Goal: Task Accomplishment & Management: Use online tool/utility

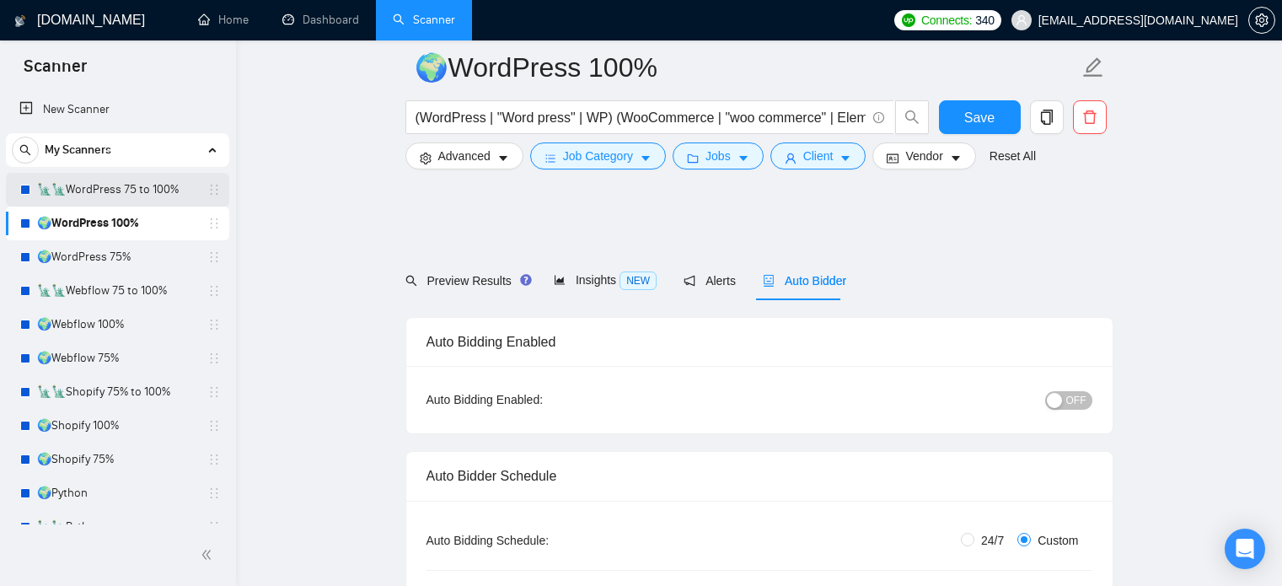
scroll to position [1125, 0]
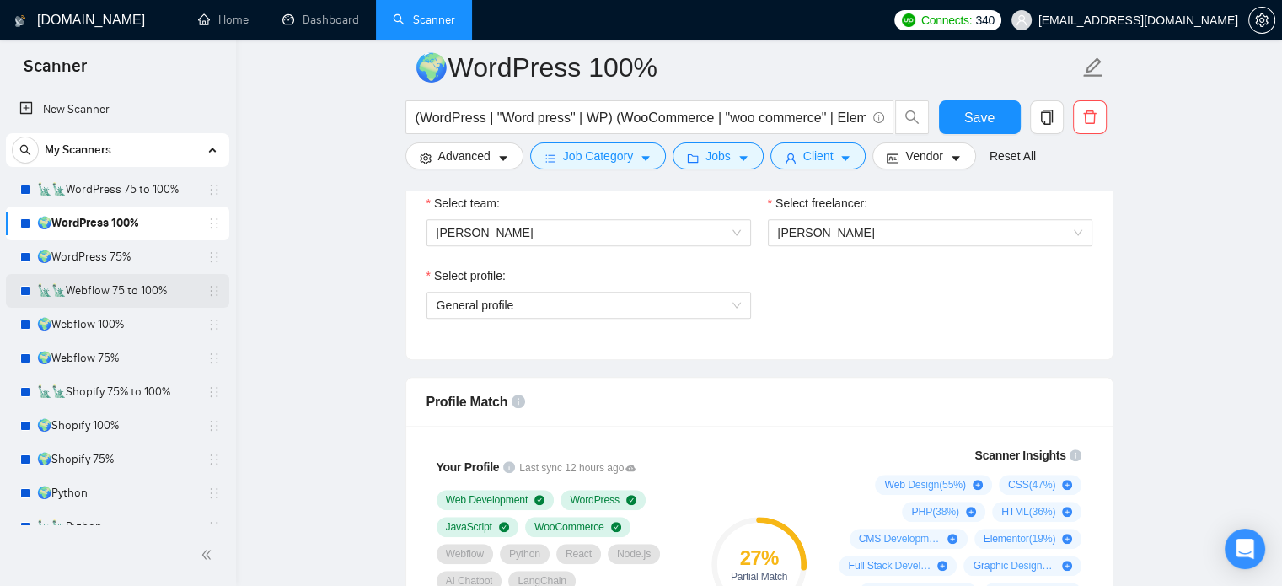
drag, startPoint x: 108, startPoint y: 255, endPoint x: 224, endPoint y: 286, distance: 120.2
click at [108, 255] on link "🌍WordPress 75%" at bounding box center [117, 257] width 160 height 34
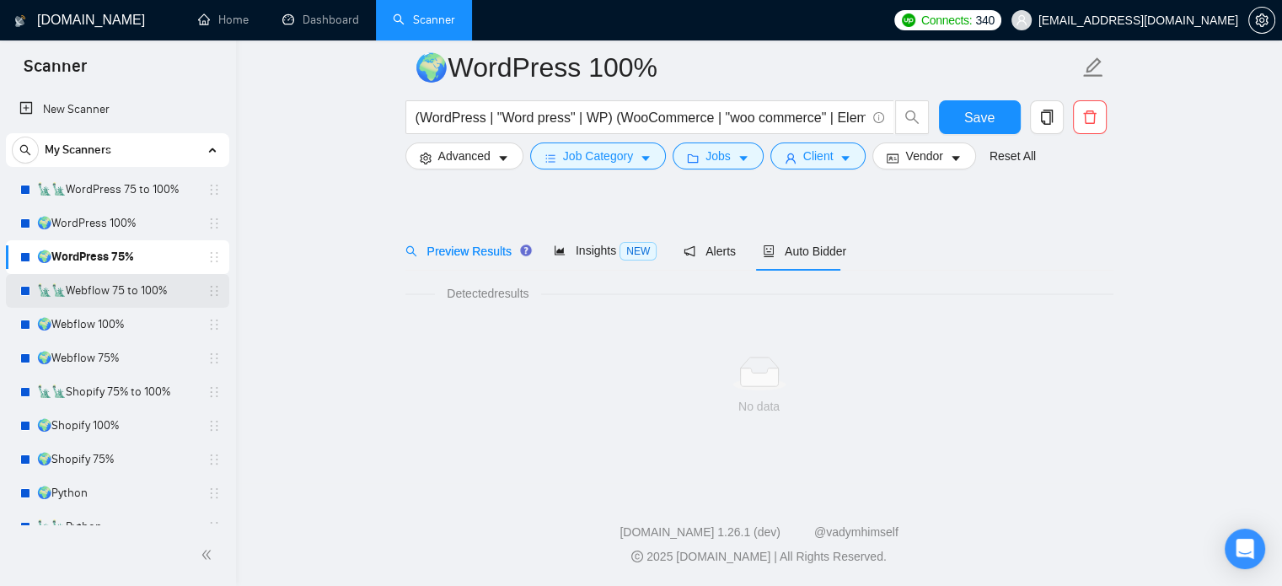
scroll to position [30, 0]
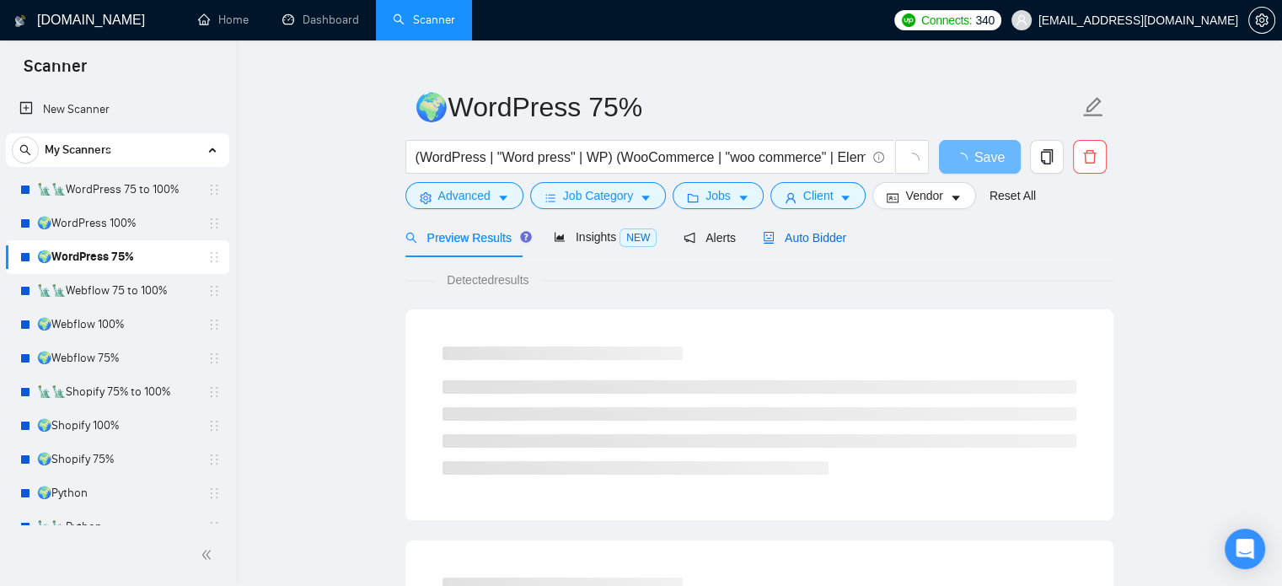
click at [813, 238] on span "Auto Bidder" at bounding box center [804, 237] width 83 height 13
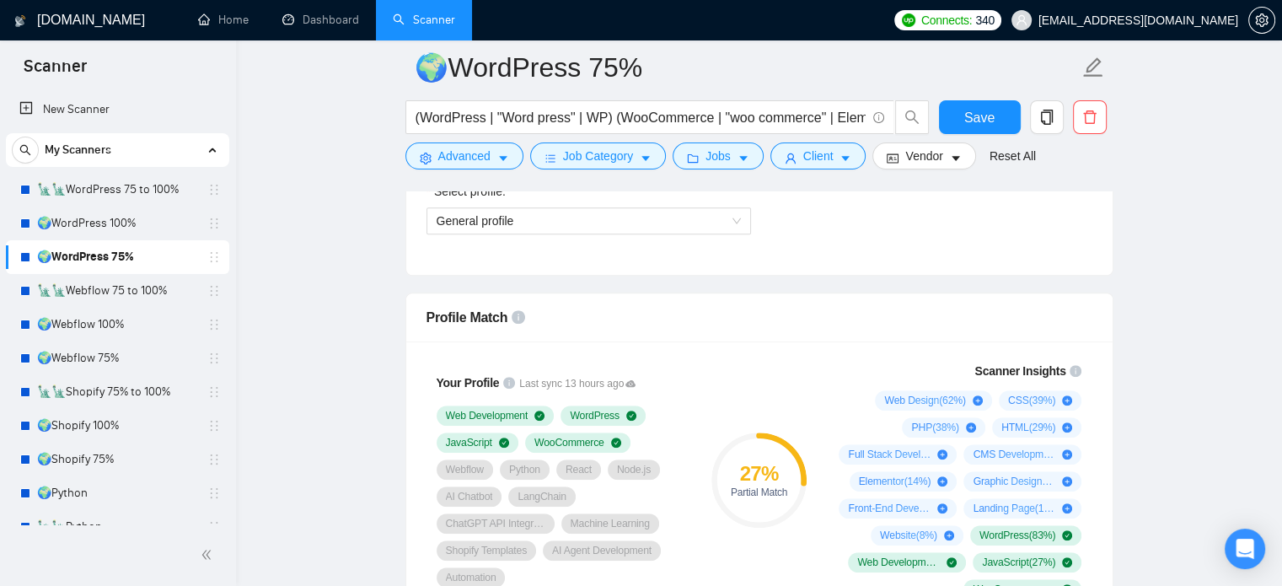
scroll to position [1294, 0]
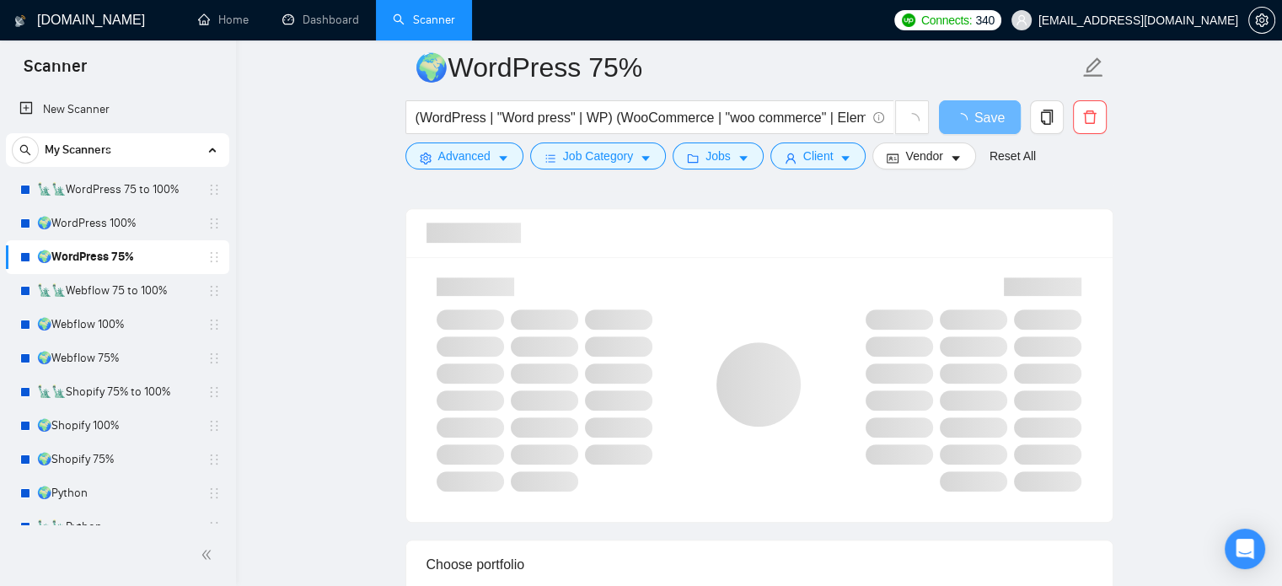
scroll to position [1294, 0]
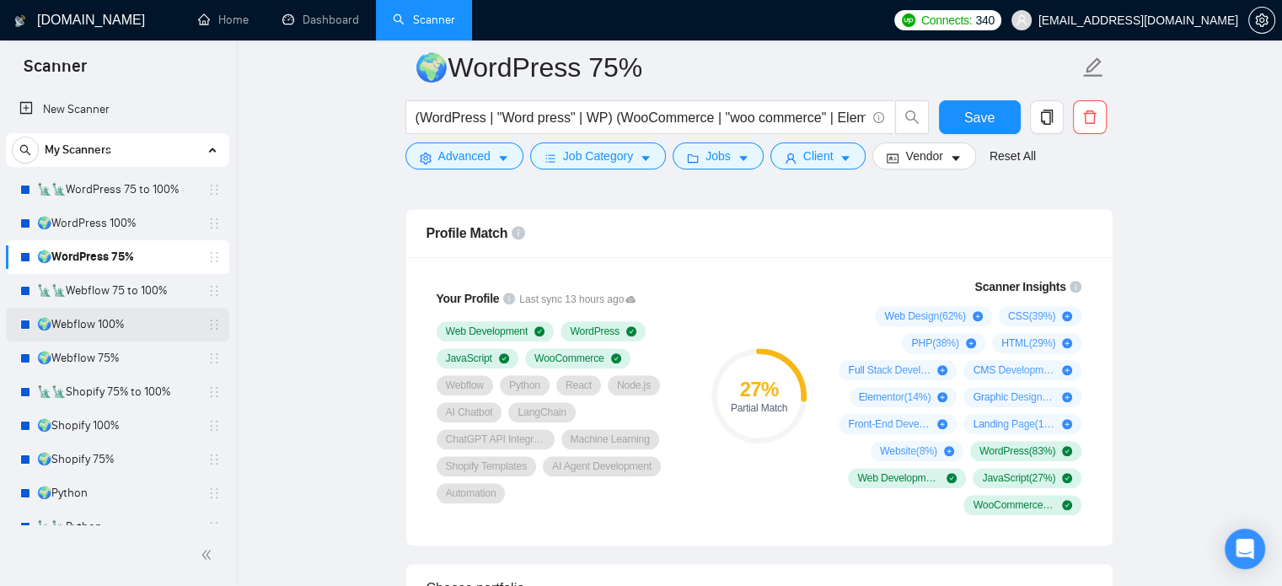
click at [67, 329] on link "🌍Webflow 100%" at bounding box center [117, 325] width 160 height 34
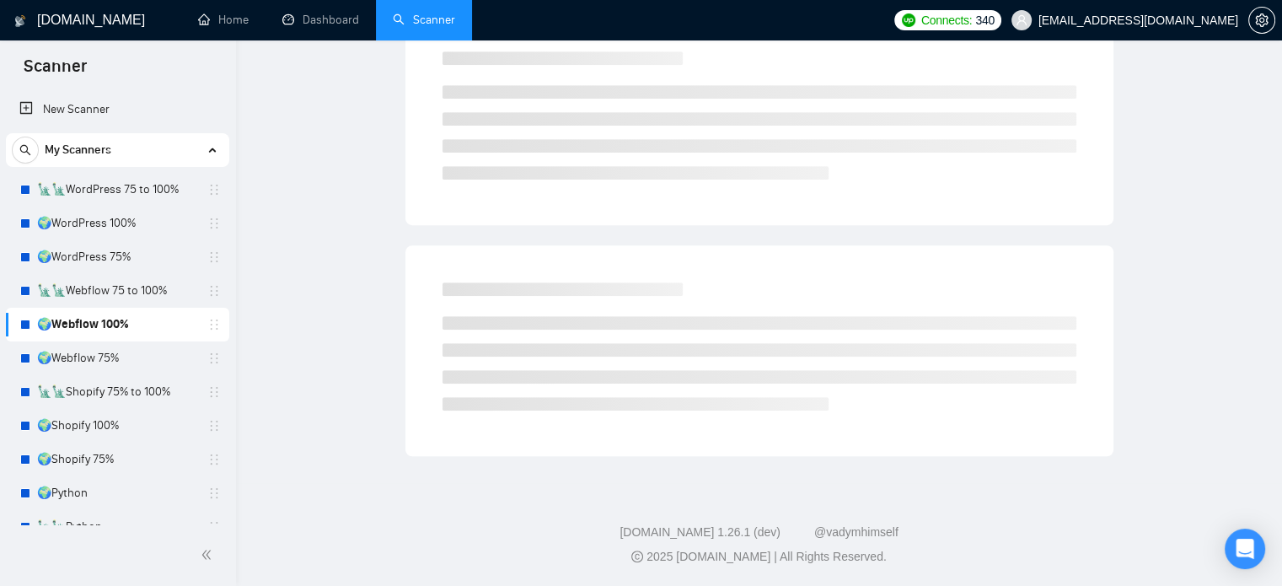
scroll to position [30, 0]
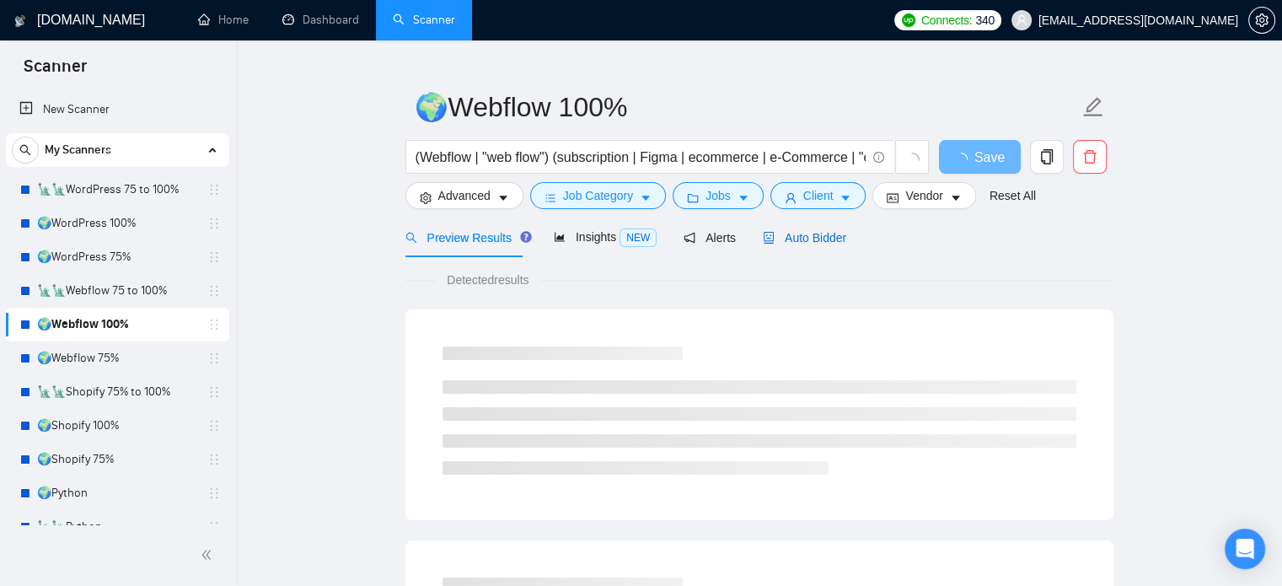
click at [818, 235] on span "Auto Bidder" at bounding box center [804, 237] width 83 height 13
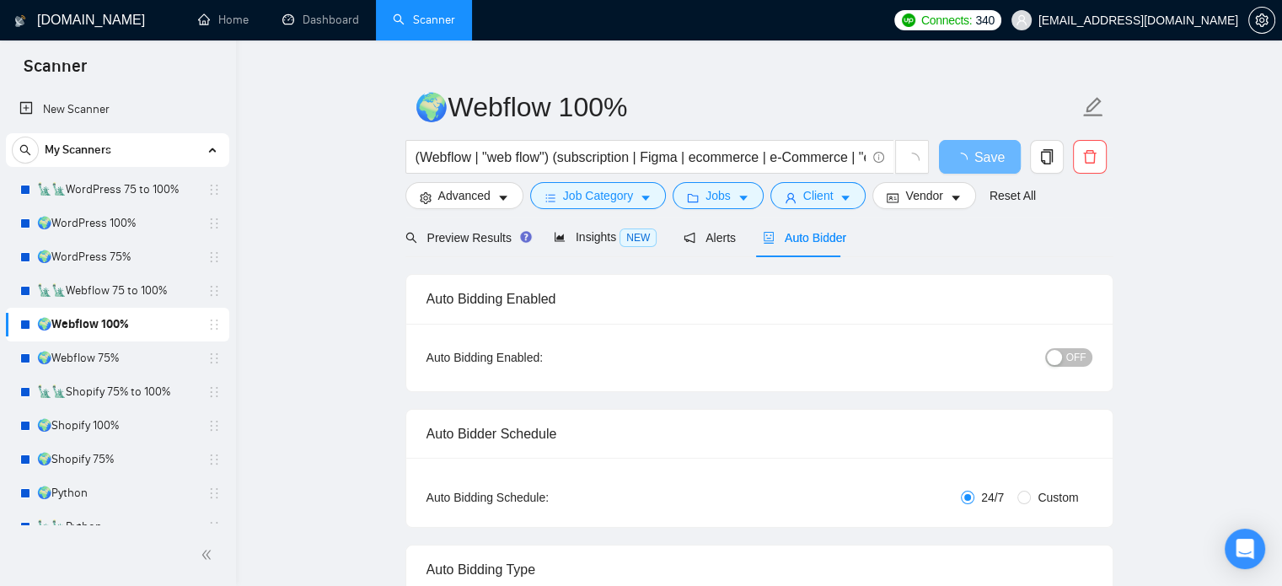
radio input "false"
radio input "true"
checkbox input "true"
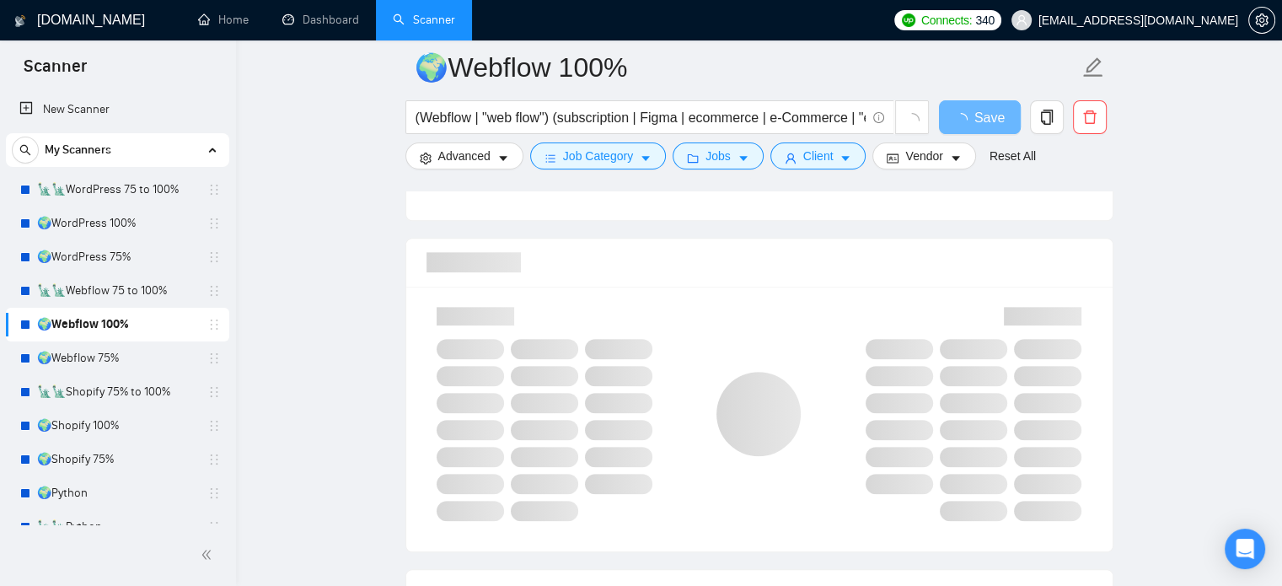
scroll to position [1294, 0]
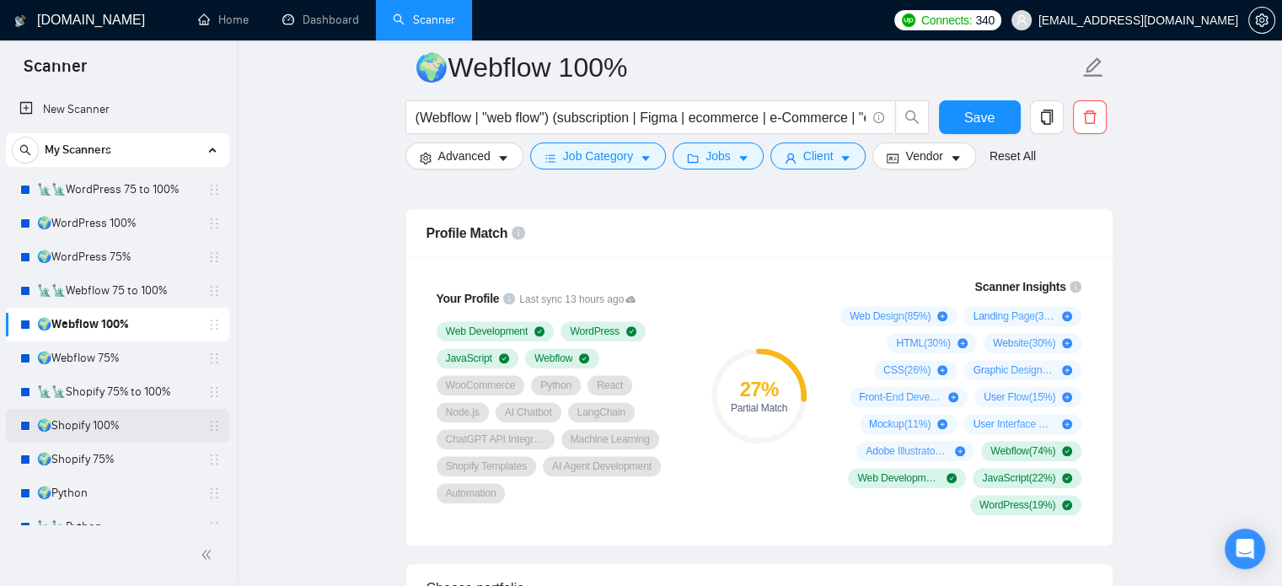
click at [111, 432] on link "🌍Shopify 100%" at bounding box center [117, 426] width 160 height 34
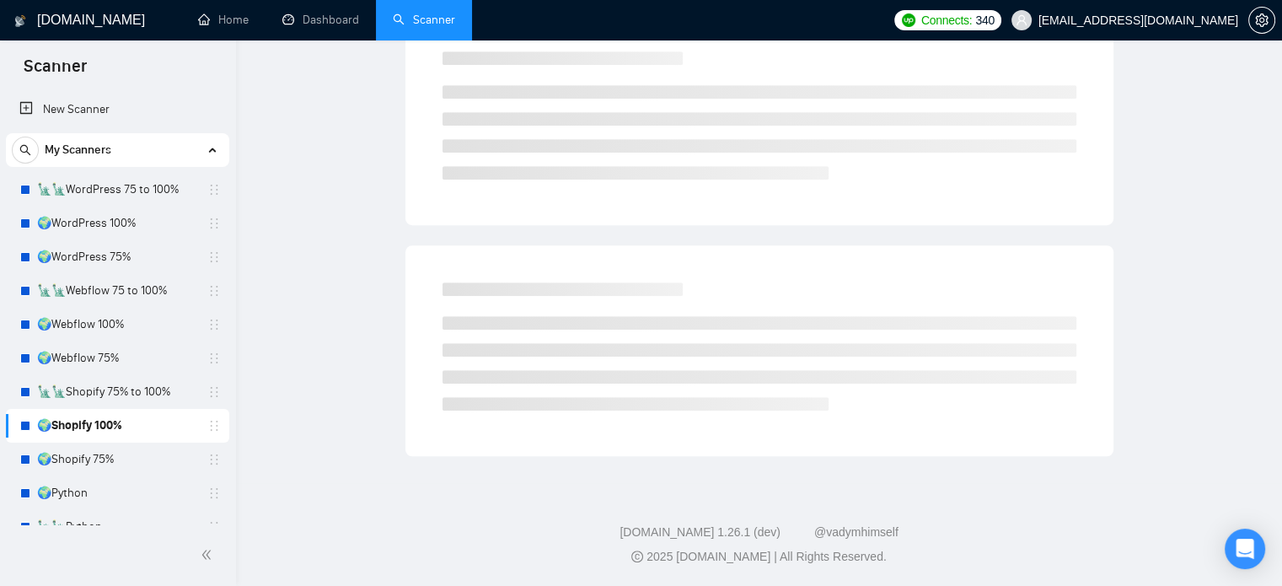
scroll to position [30, 0]
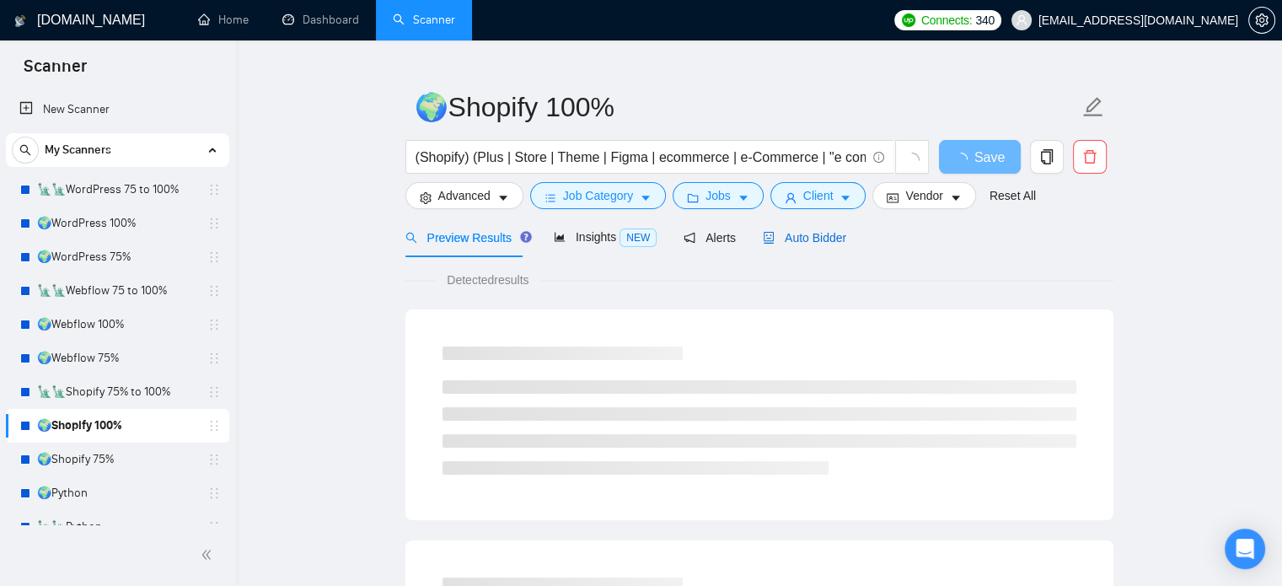
click at [826, 239] on span "Auto Bidder" at bounding box center [804, 237] width 83 height 13
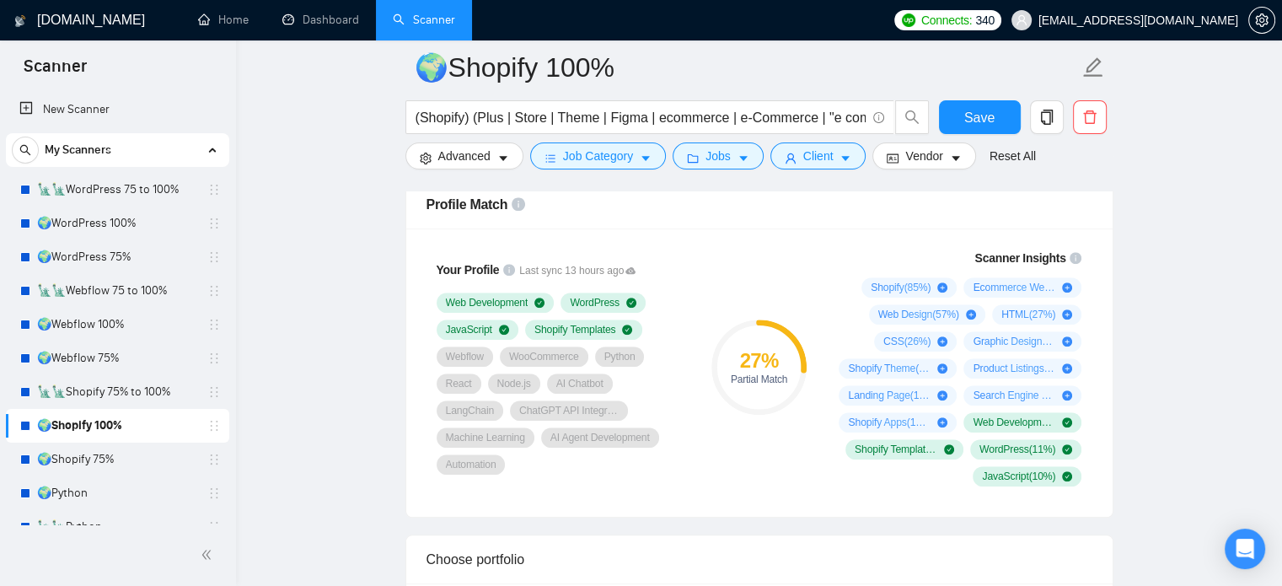
scroll to position [1294, 0]
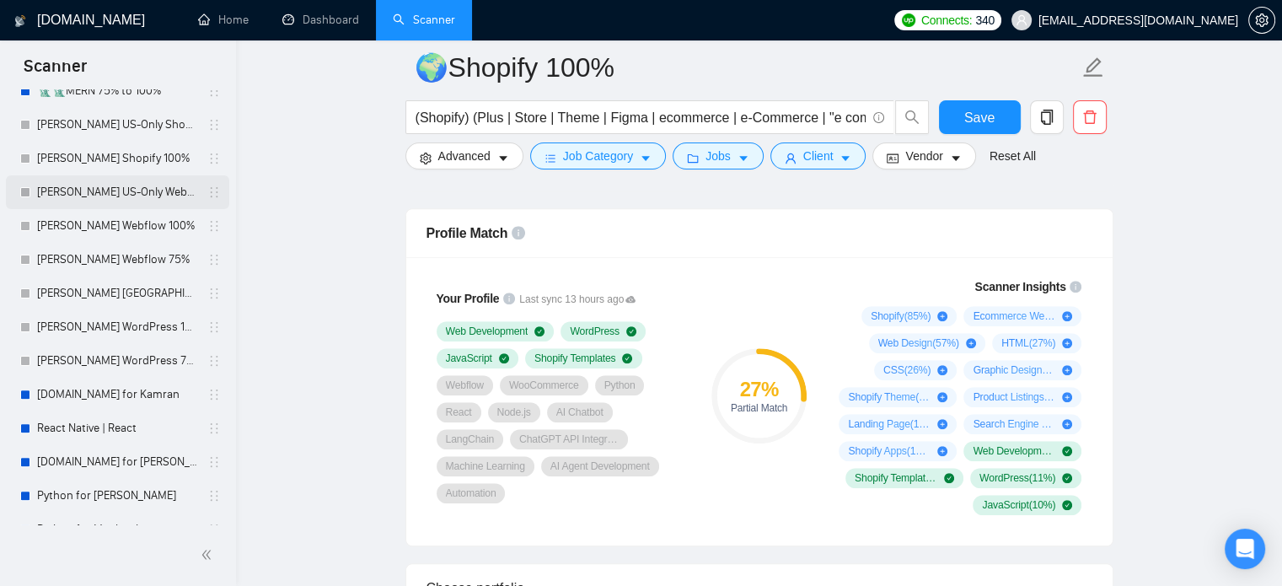
scroll to position [506, 0]
drag, startPoint x: 138, startPoint y: 335, endPoint x: 343, endPoint y: 458, distance: 239.0
click at [138, 335] on link "[PERSON_NAME] WordPress 100%" at bounding box center [117, 325] width 160 height 34
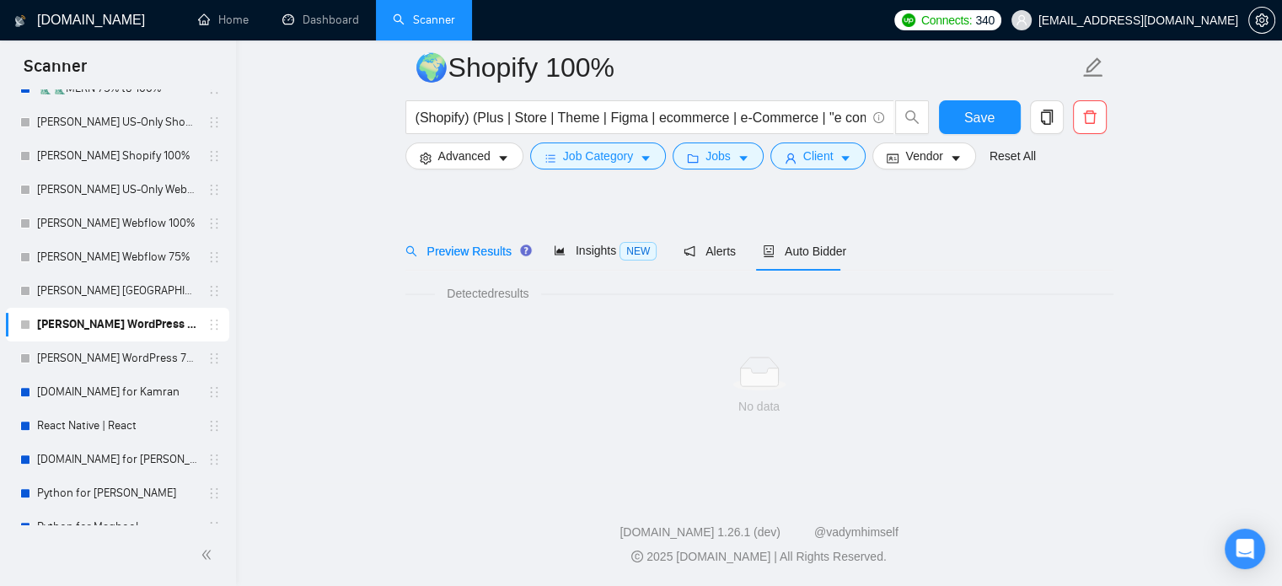
scroll to position [30, 0]
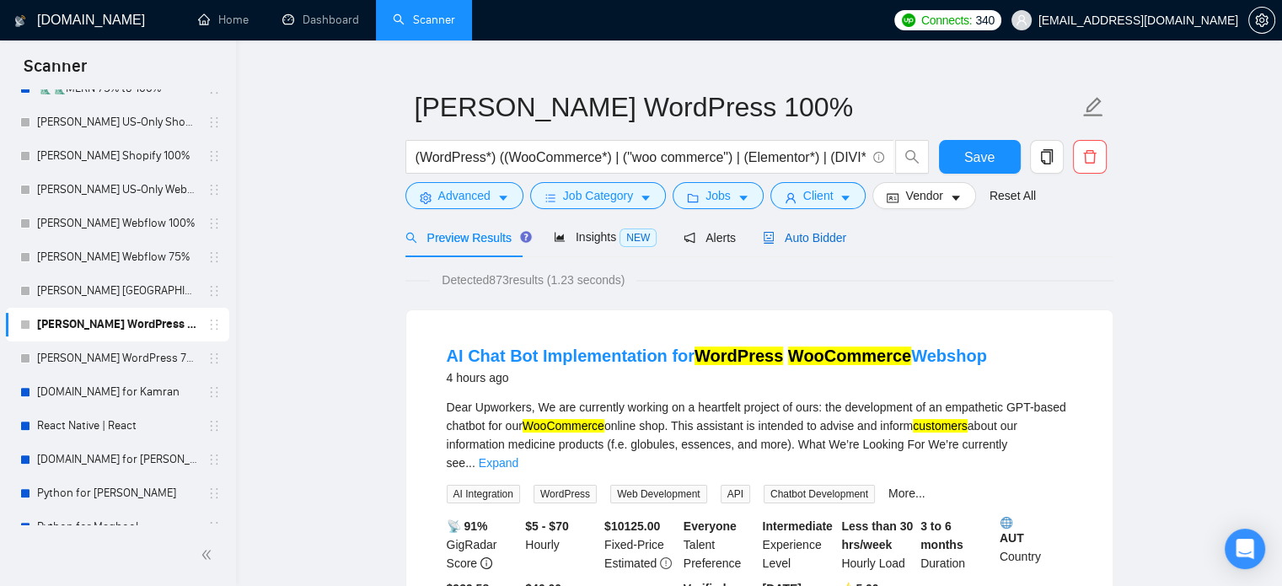
click at [823, 239] on span "Auto Bidder" at bounding box center [804, 237] width 83 height 13
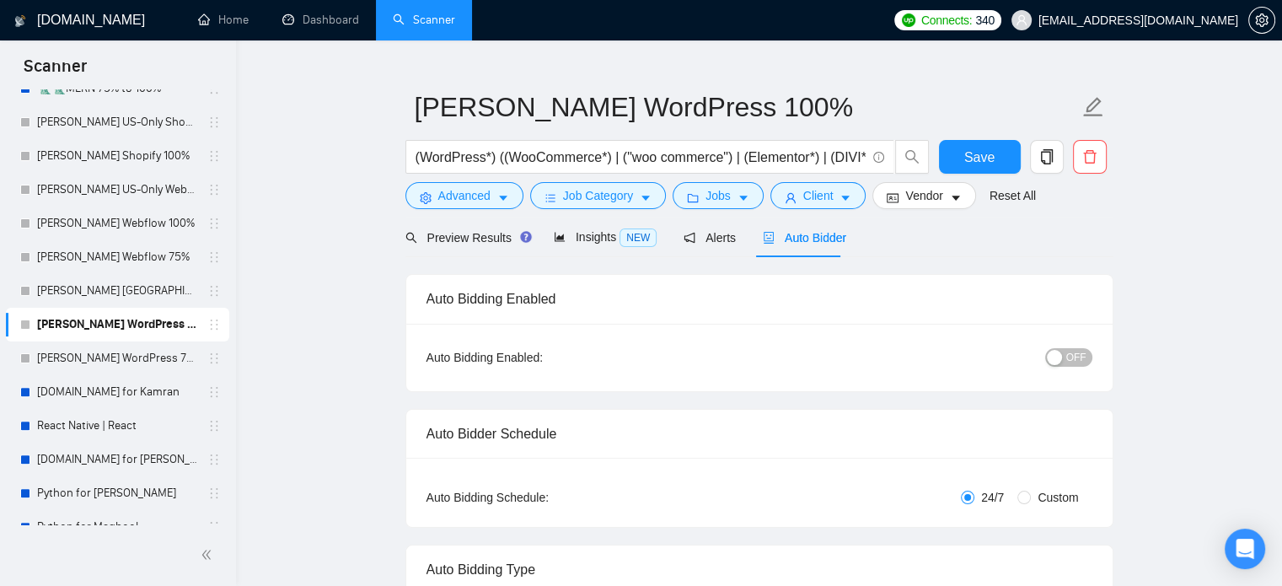
radio input "false"
radio input "true"
checkbox input "true"
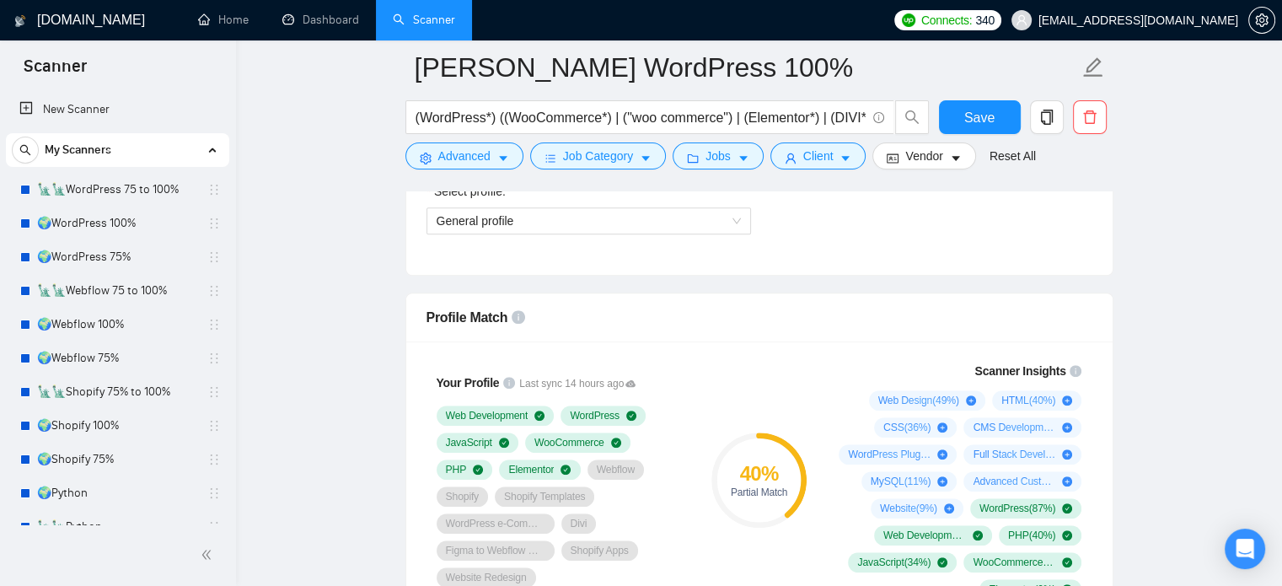
scroll to position [1294, 0]
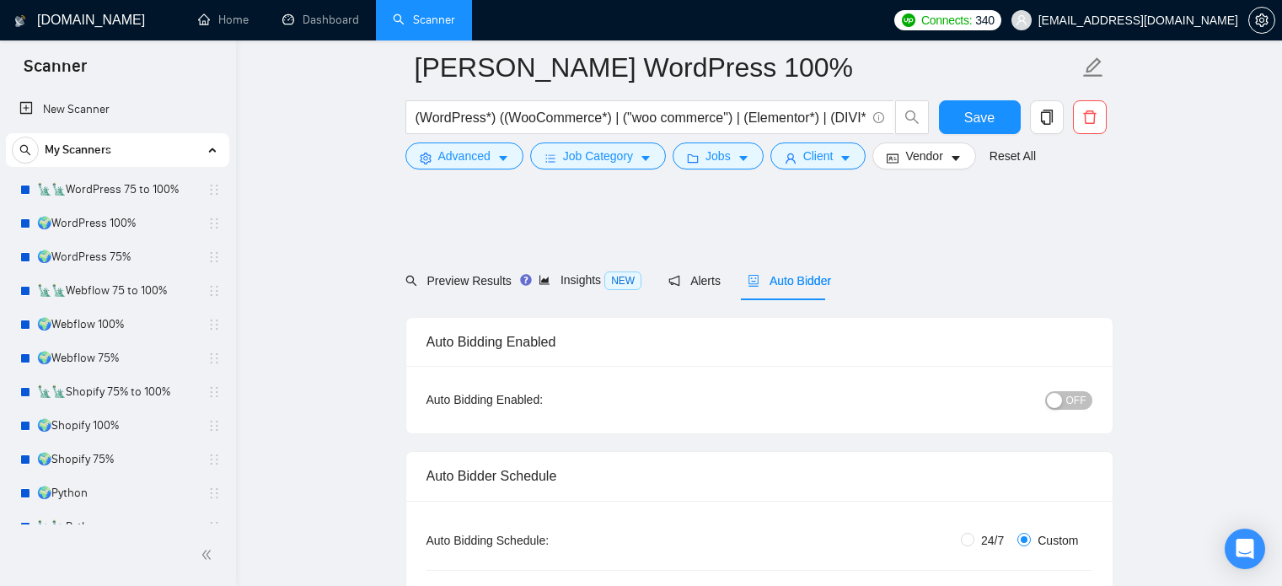
scroll to position [1294, 0]
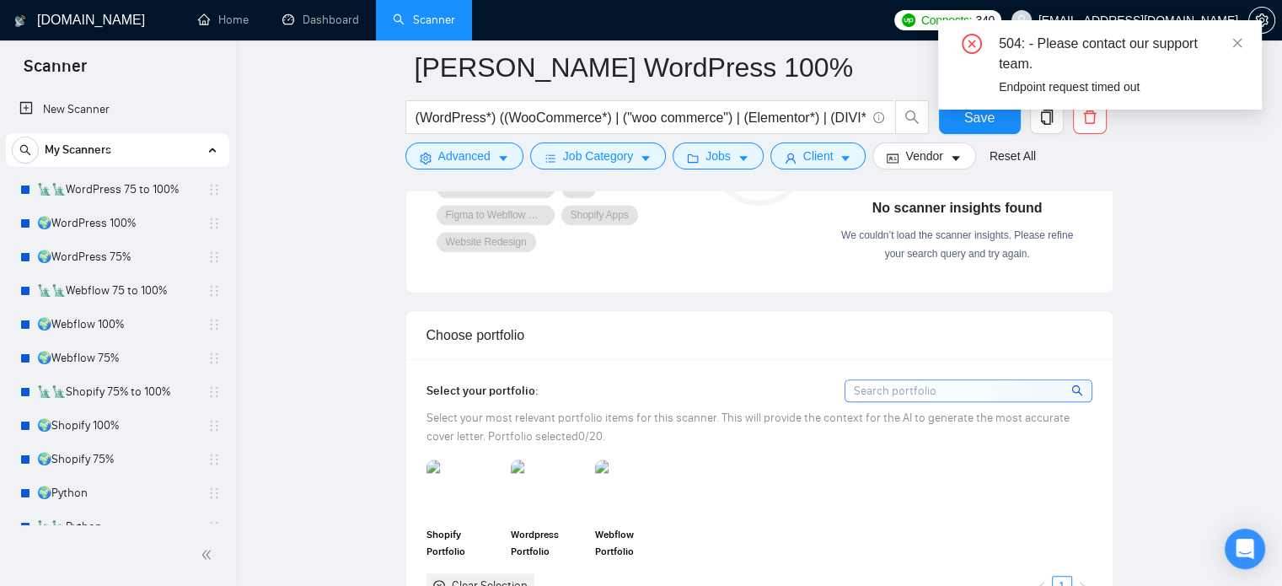
scroll to position [1378, 0]
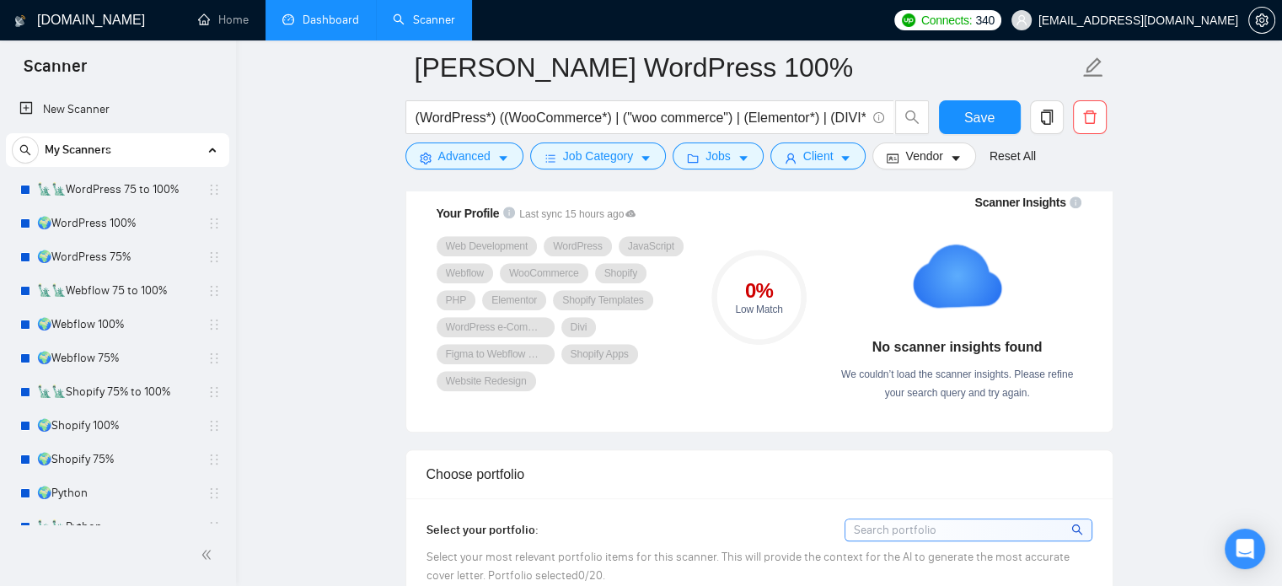
click at [327, 40] on li "Dashboard" at bounding box center [321, 20] width 110 height 40
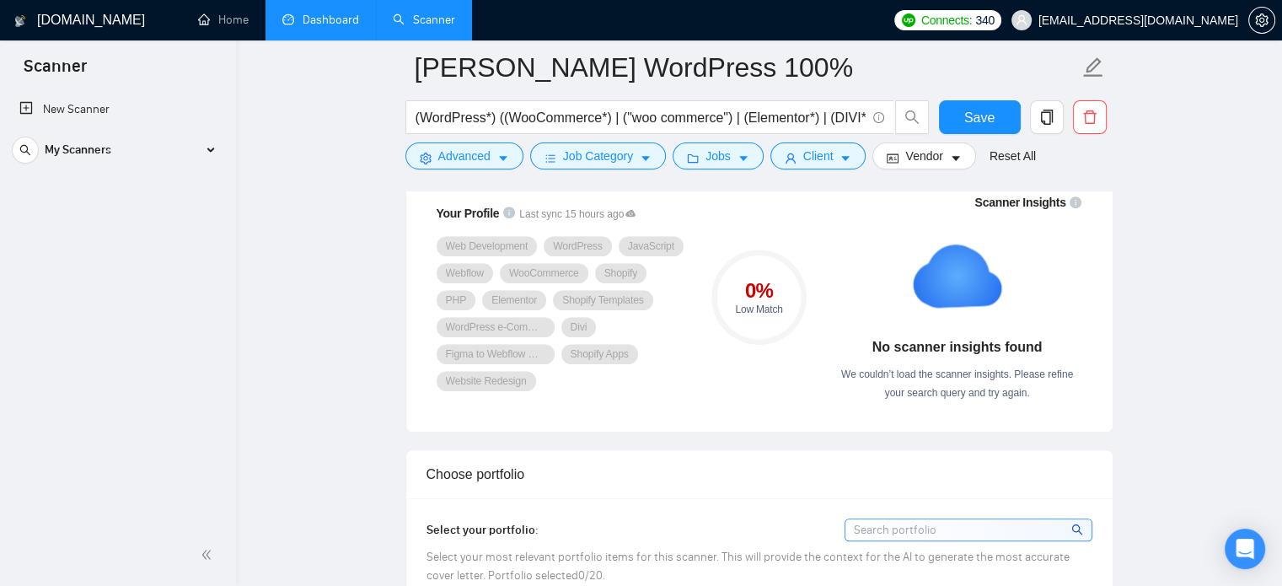
click at [314, 18] on link "Dashboard" at bounding box center [320, 20] width 77 height 14
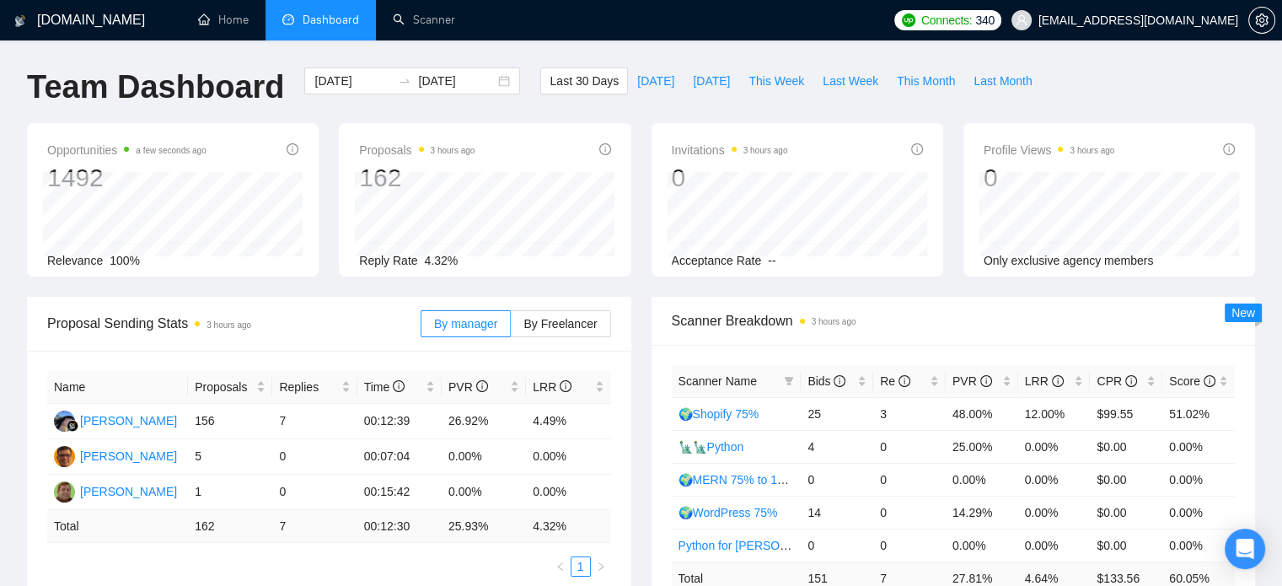
click at [335, 250] on div "Proposals 3 hours ago 162 Reply Rate 4.32%" at bounding box center [485, 199] width 312 height 153
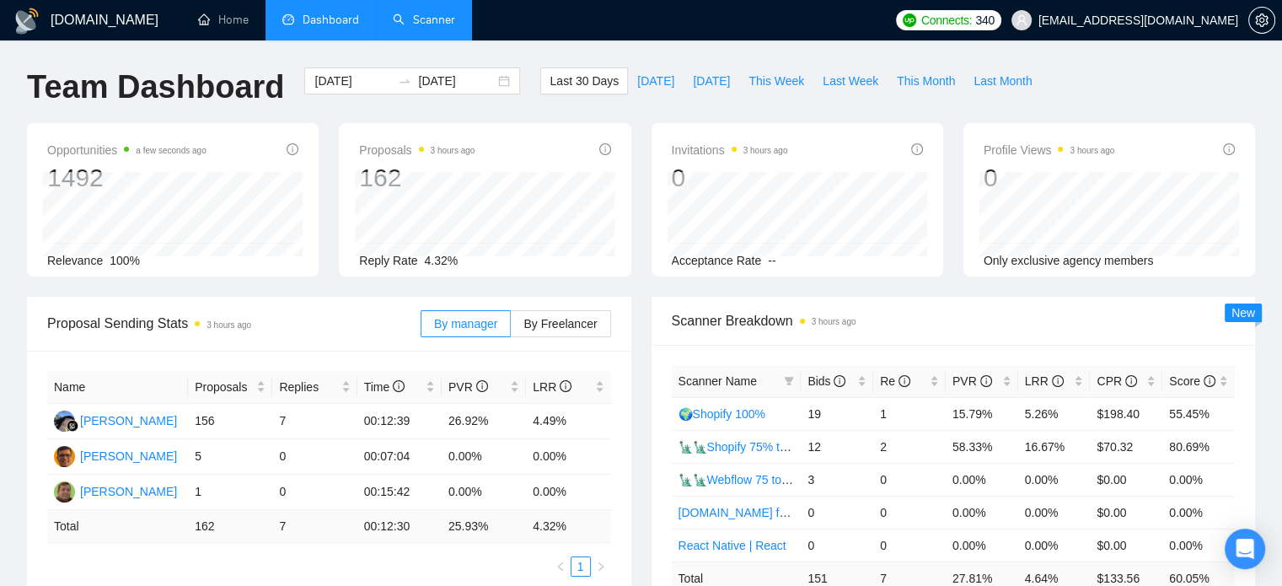
click at [437, 20] on link "Scanner" at bounding box center [424, 20] width 62 height 14
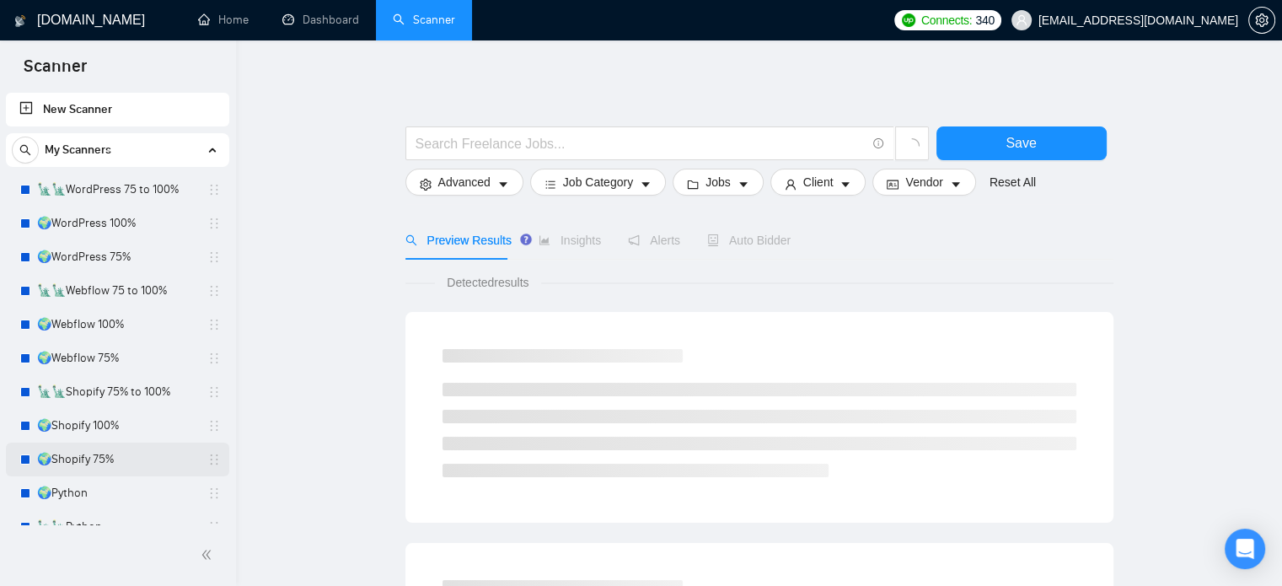
scroll to position [337, 0]
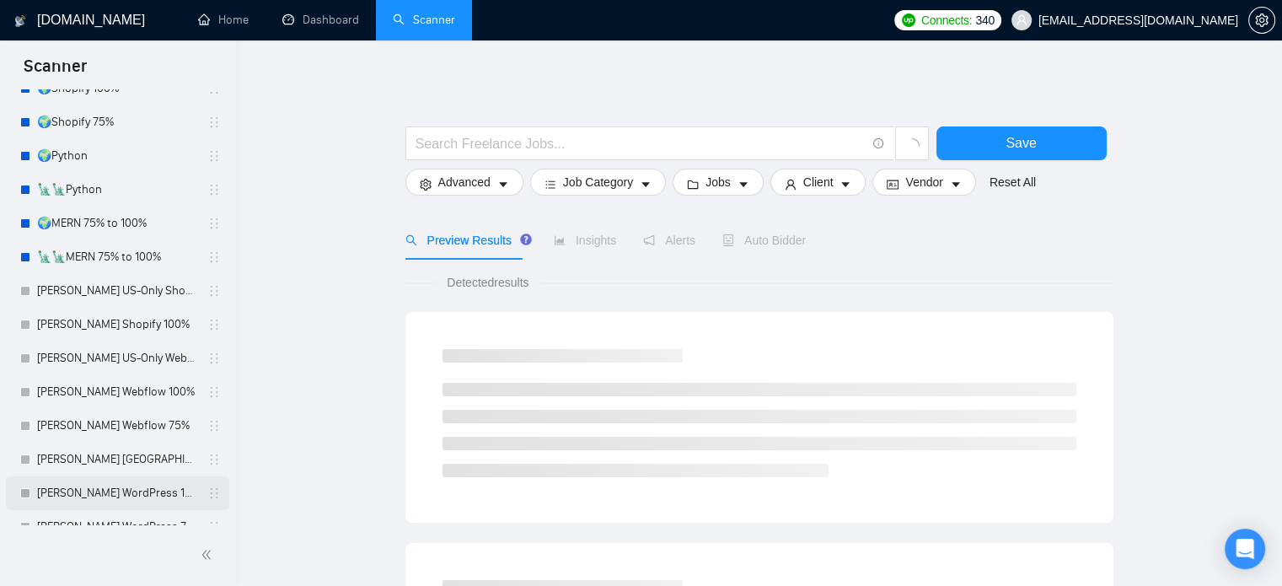
click at [138, 498] on link "[PERSON_NAME] WordPress 100%" at bounding box center [117, 493] width 160 height 34
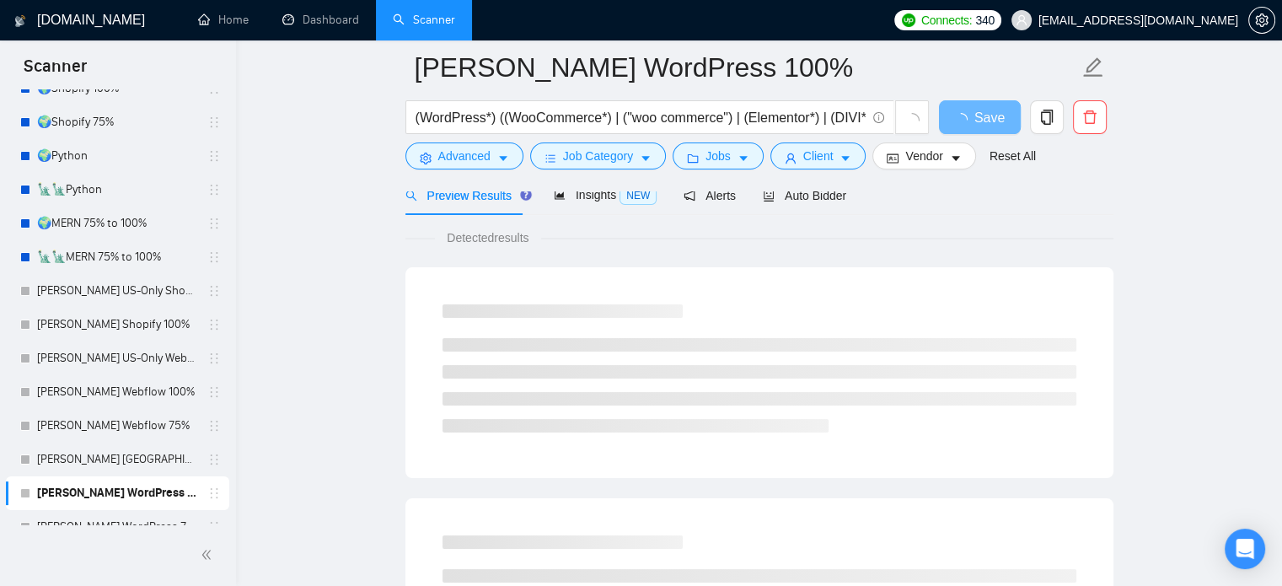
scroll to position [84, 0]
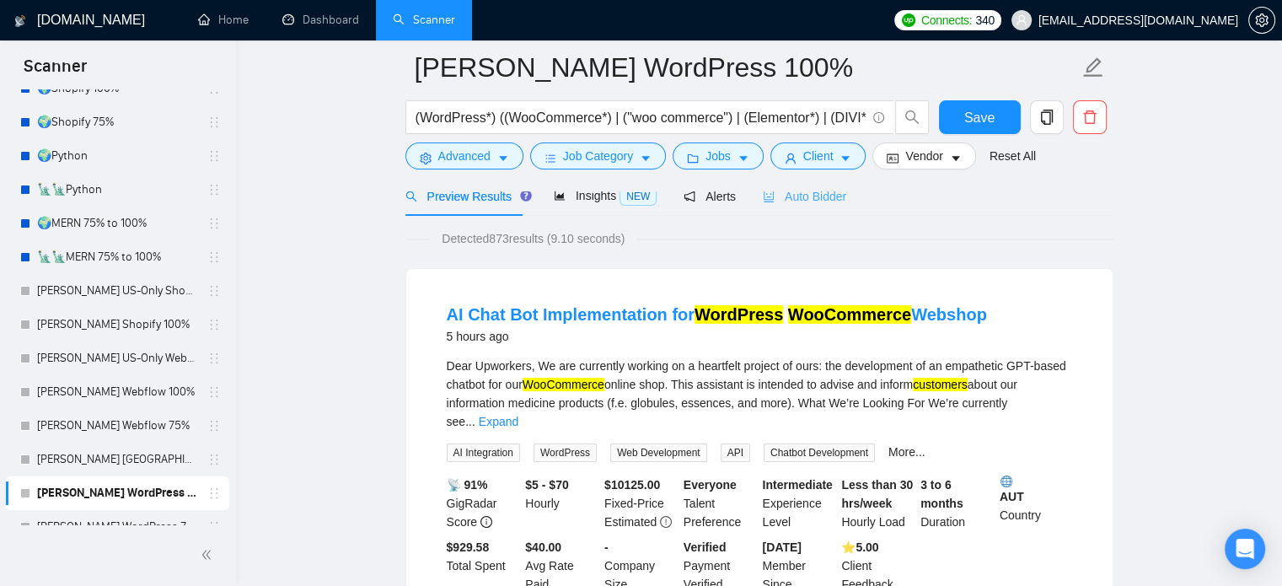
click at [810, 208] on div "Auto Bidder" at bounding box center [804, 196] width 83 height 40
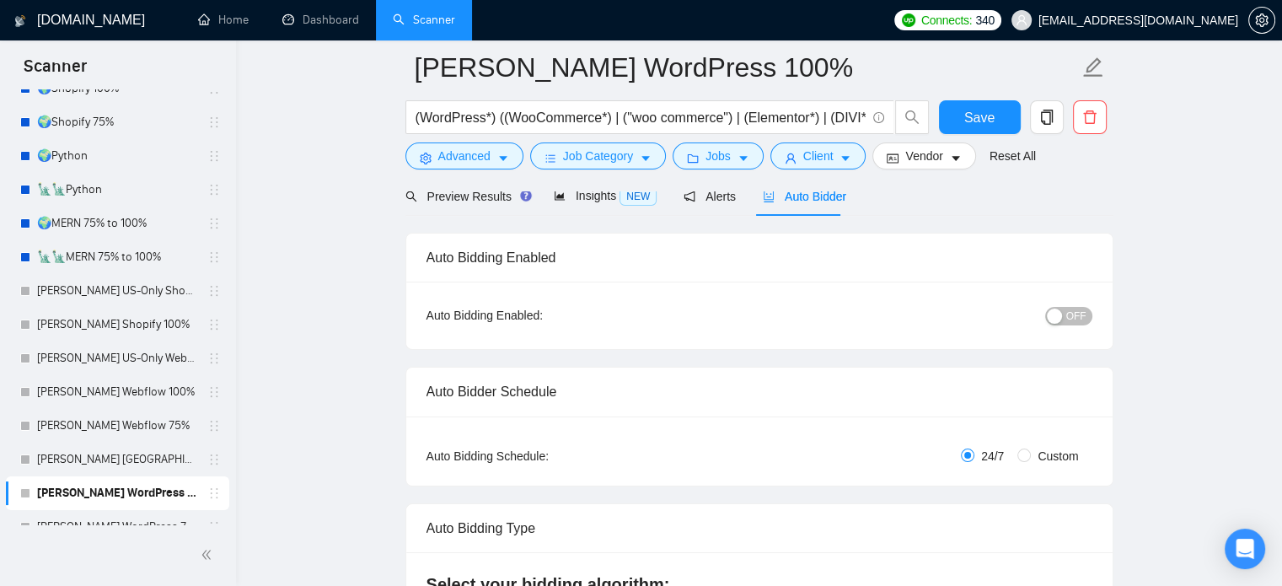
radio input "false"
radio input "true"
checkbox input "true"
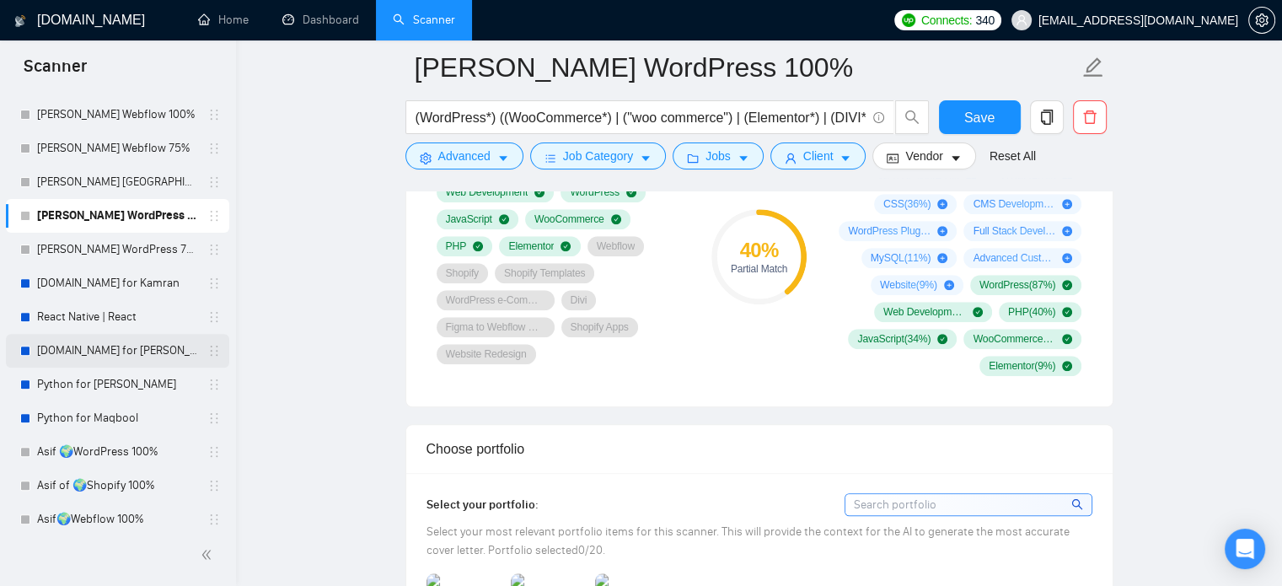
scroll to position [625, 0]
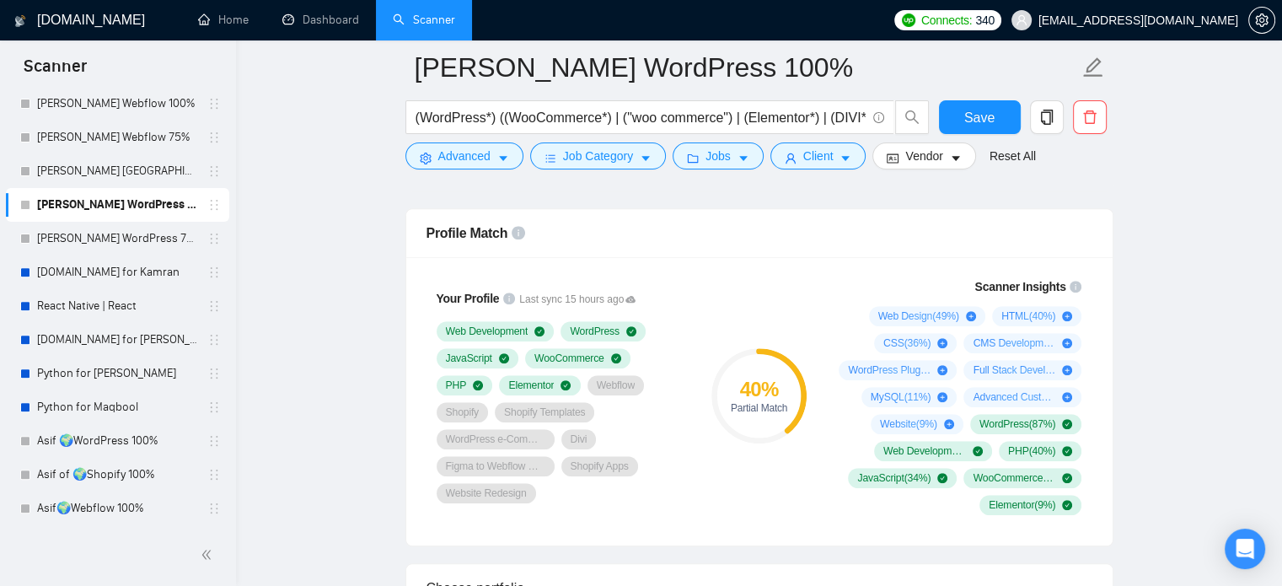
scroll to position [1264, 0]
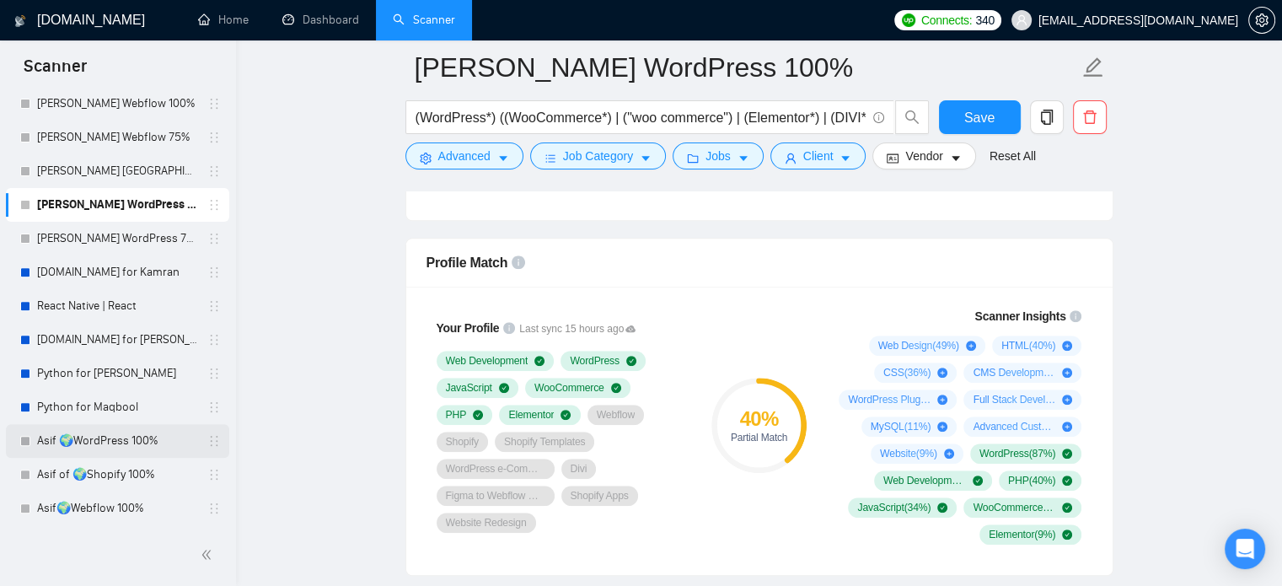
click at [115, 443] on link "Asif 🌍WordPress 100%" at bounding box center [117, 441] width 160 height 34
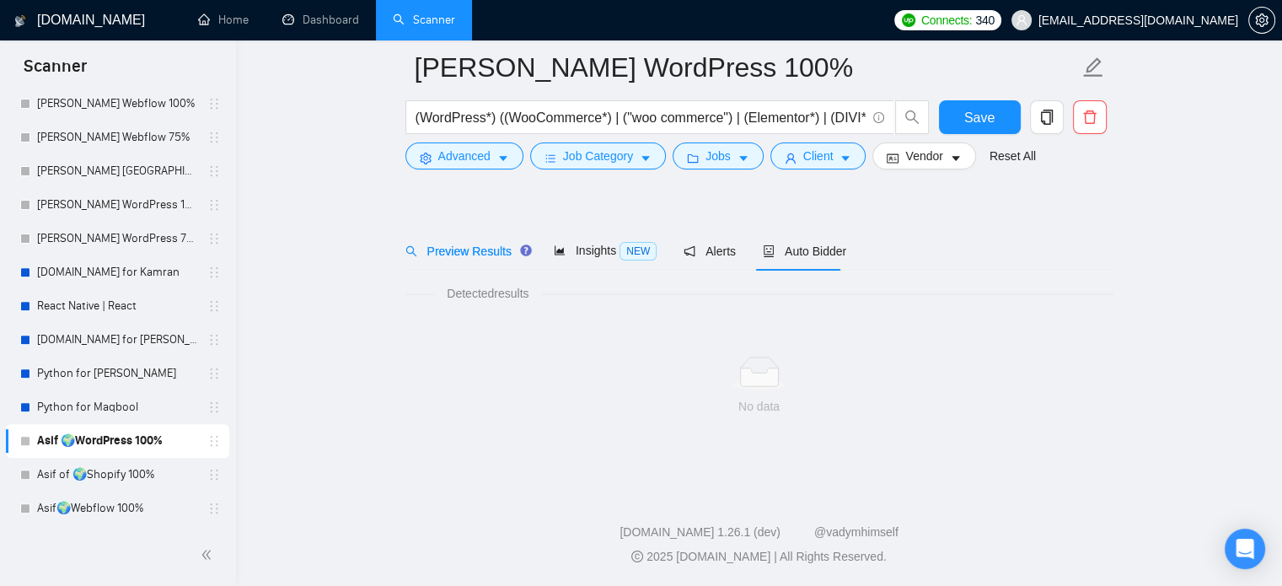
scroll to position [30, 0]
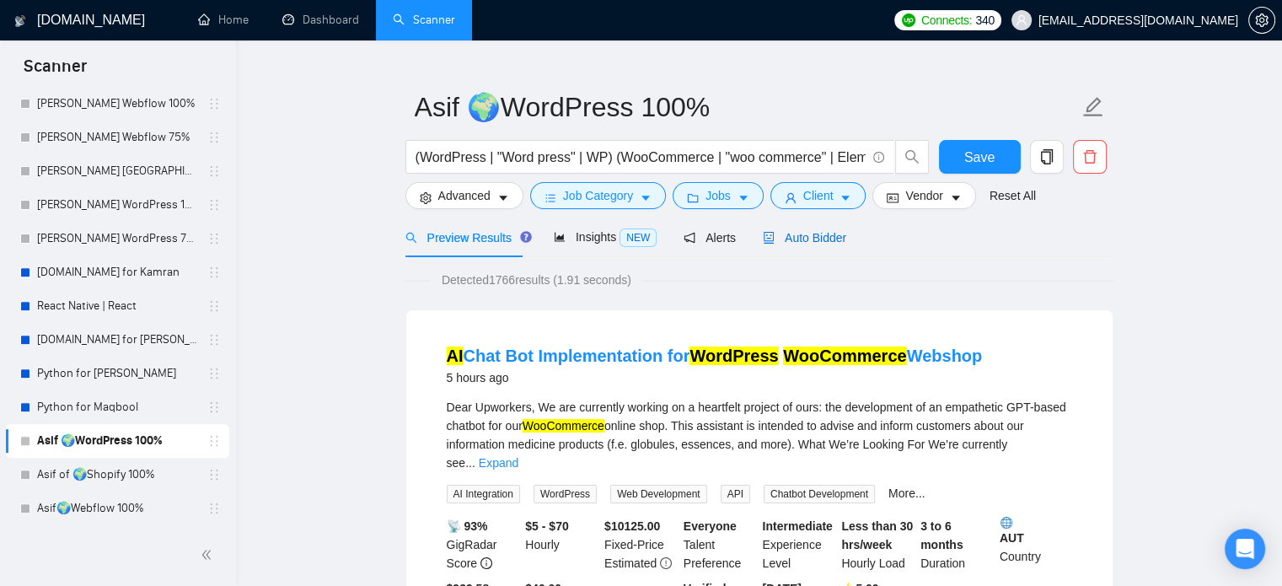
click at [797, 242] on span "Auto Bidder" at bounding box center [804, 237] width 83 height 13
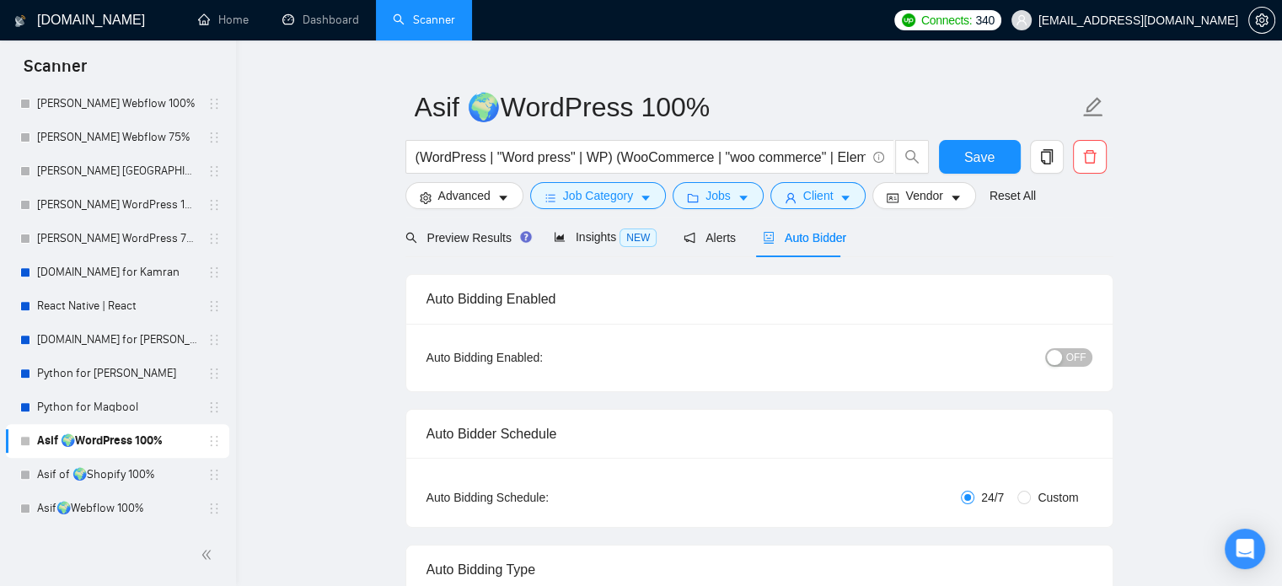
radio input "false"
radio input "true"
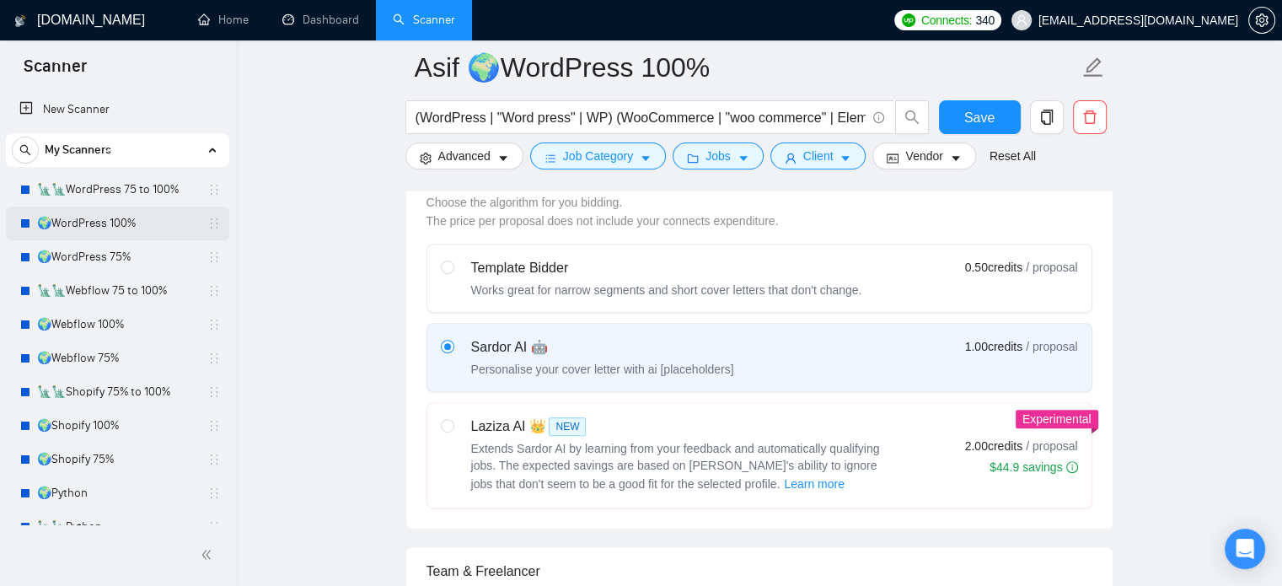
drag, startPoint x: 98, startPoint y: 196, endPoint x: 102, endPoint y: 217, distance: 20.7
click at [98, 196] on link "🗽🗽WordPress 75 to 100%" at bounding box center [117, 190] width 160 height 34
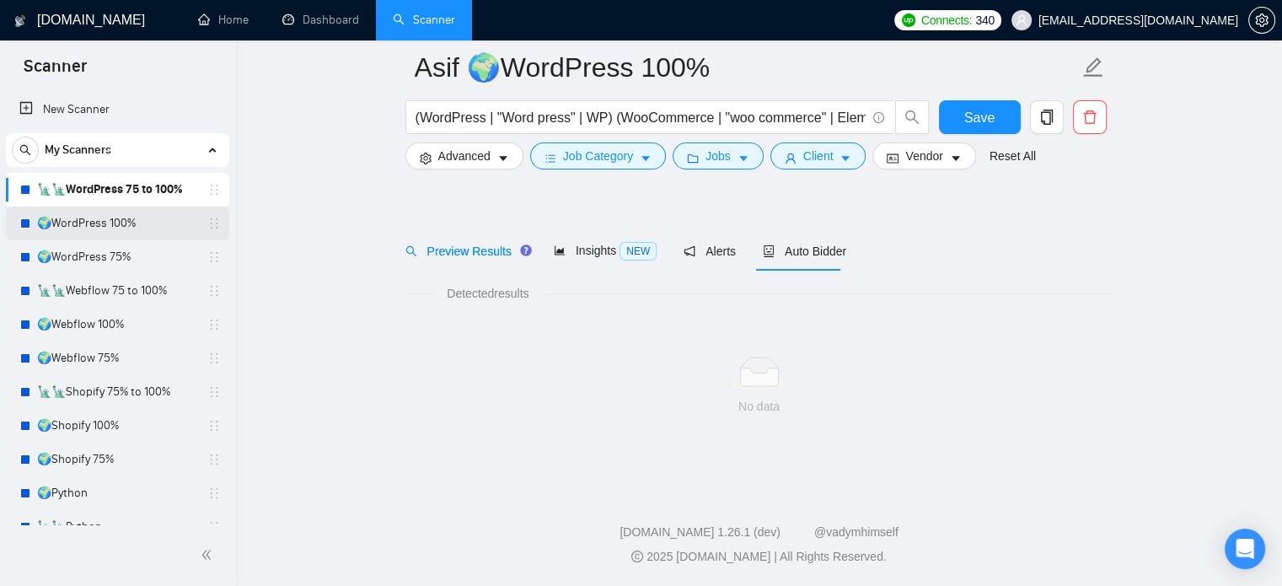
scroll to position [30, 0]
